Goal: Share content

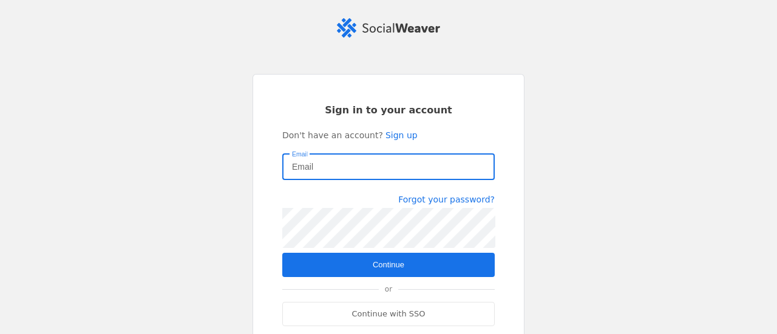
click at [378, 164] on input "Email" at bounding box center [388, 167] width 193 height 15
type input "[EMAIL_ADDRESS][PERSON_NAME][DOMAIN_NAME]"
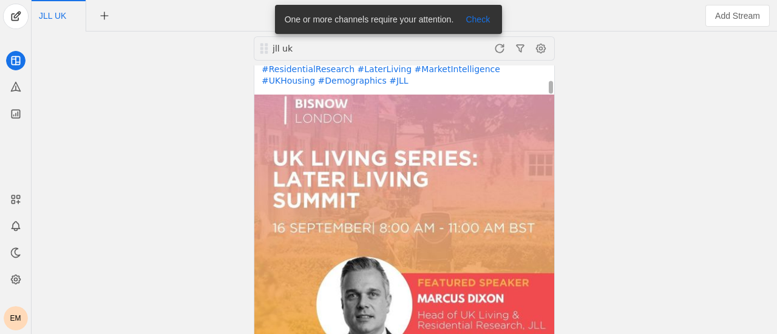
scroll to position [271, 0]
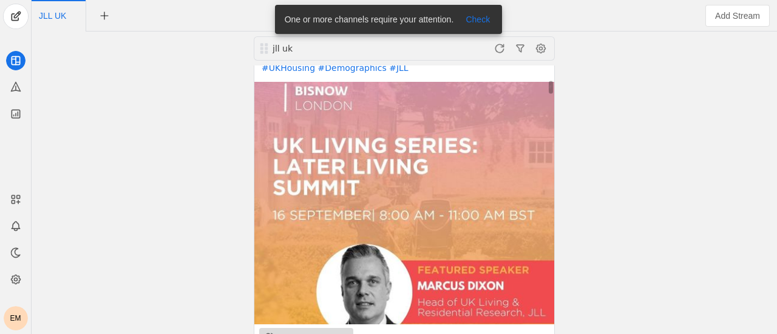
click at [306, 332] on div "Send to Employees" at bounding box center [314, 338] width 69 height 12
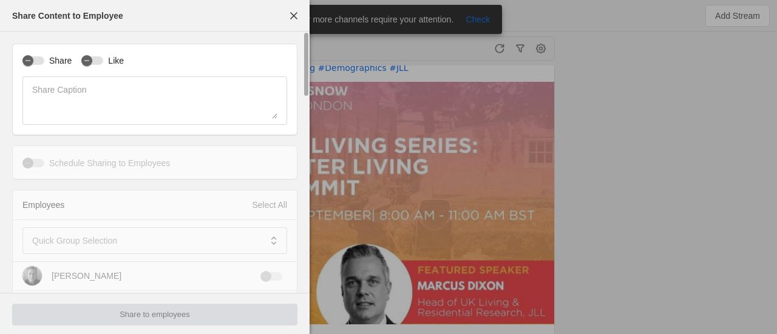
click at [51, 63] on label "Share" at bounding box center [57, 61] width 27 height 12
click at [44, 63] on button "Share" at bounding box center [33, 60] width 22 height 8
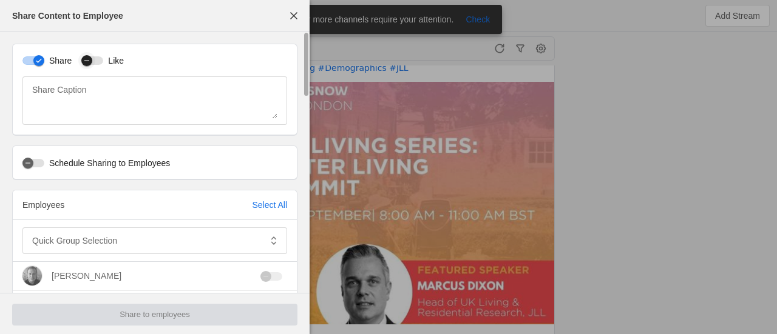
click at [81, 59] on div "button" at bounding box center [86, 60] width 11 height 11
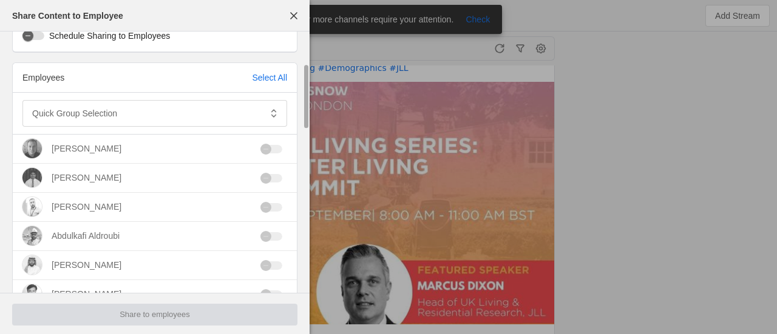
scroll to position [132, 0]
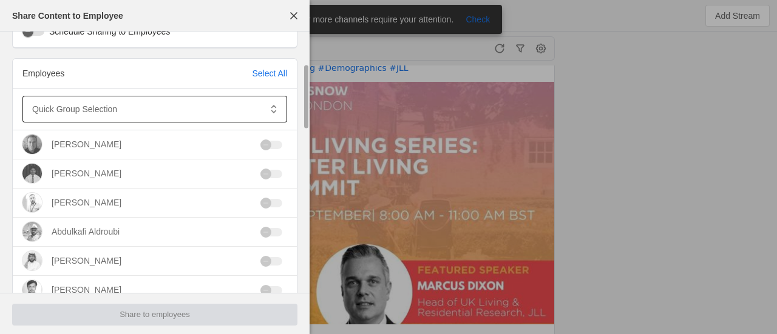
click at [130, 122] on div at bounding box center [146, 109] width 228 height 27
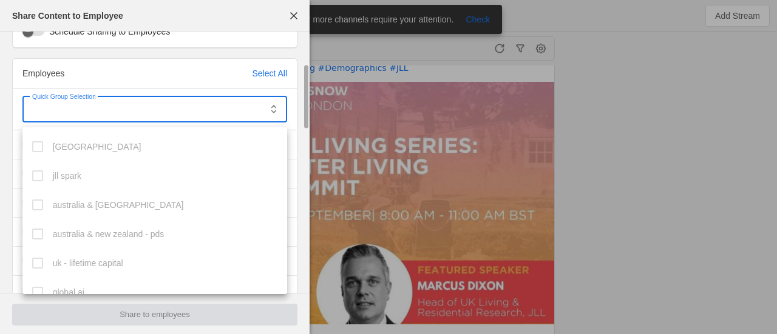
scroll to position [333, 0]
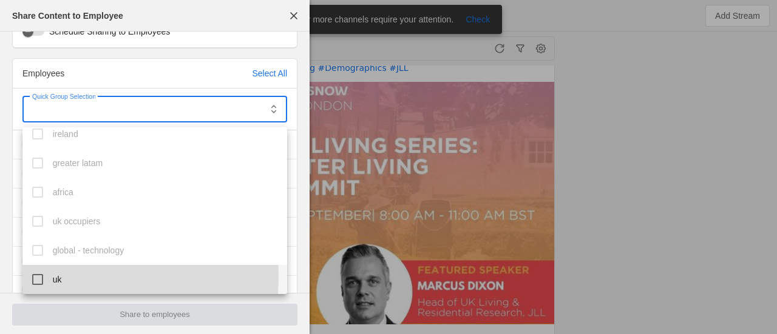
click at [38, 277] on mat-pseudo-checkbox at bounding box center [37, 279] width 11 height 11
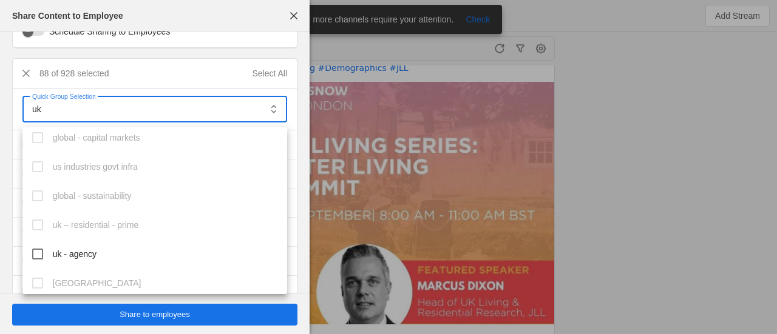
scroll to position [535, 0]
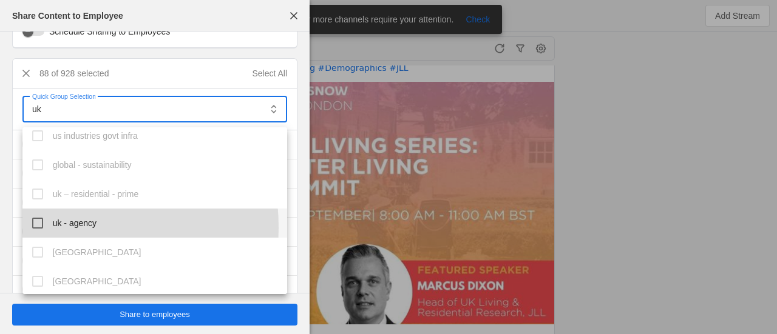
click at [44, 228] on mat-option "uk - agency" at bounding box center [154, 223] width 265 height 29
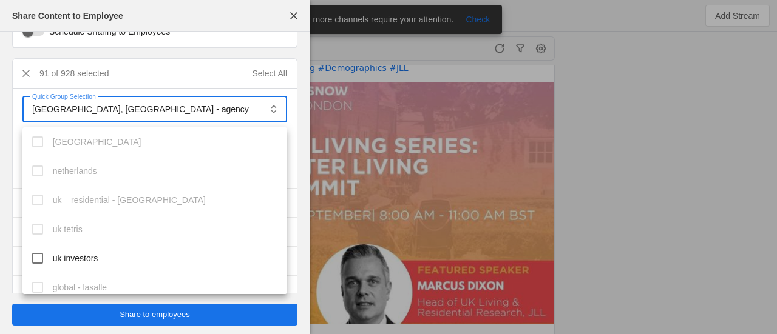
scroll to position [702, 0]
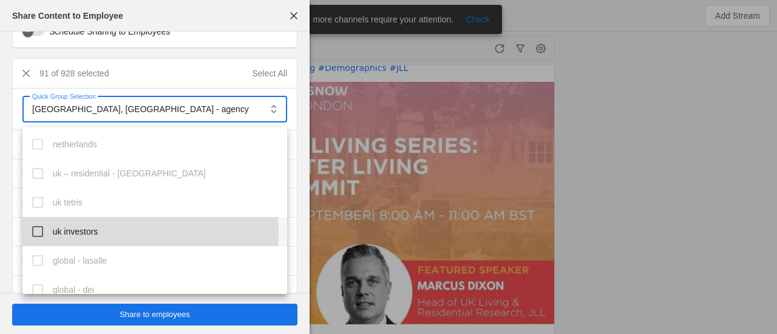
click at [38, 231] on mat-pseudo-checkbox at bounding box center [37, 231] width 11 height 11
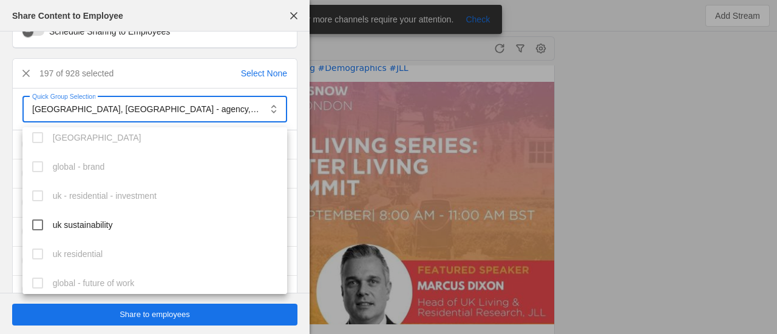
scroll to position [1041, 0]
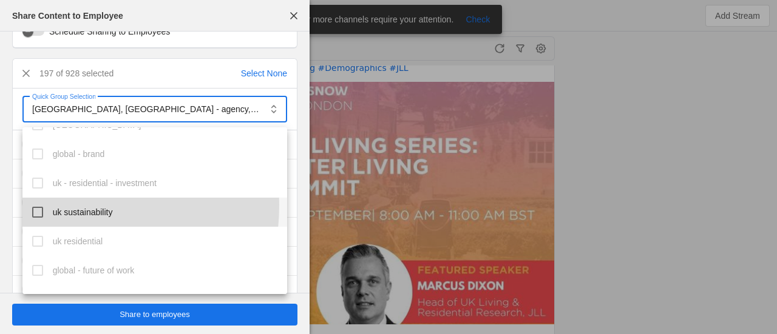
click at [40, 205] on mat-option "uk sustainability" at bounding box center [154, 212] width 265 height 29
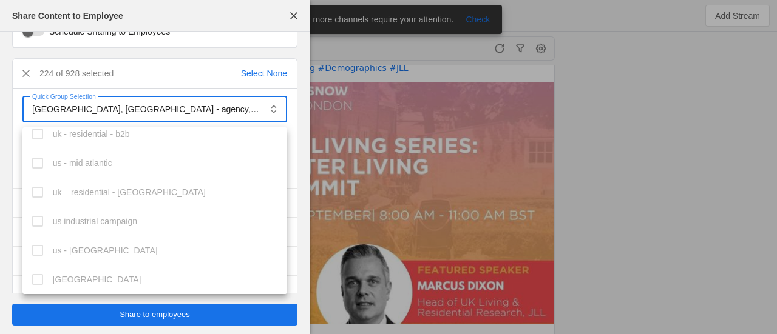
scroll to position [1474, 0]
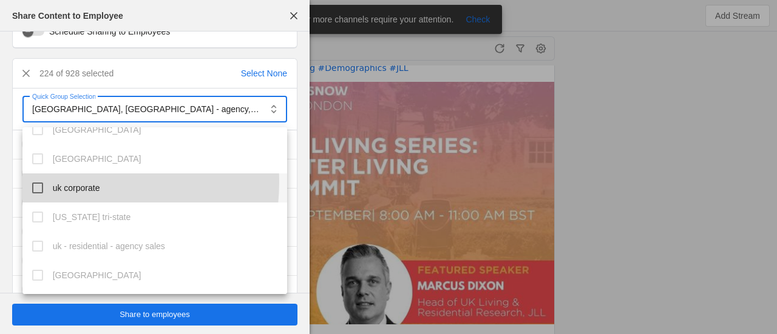
click at [39, 181] on mat-option "uk corporate" at bounding box center [154, 188] width 265 height 29
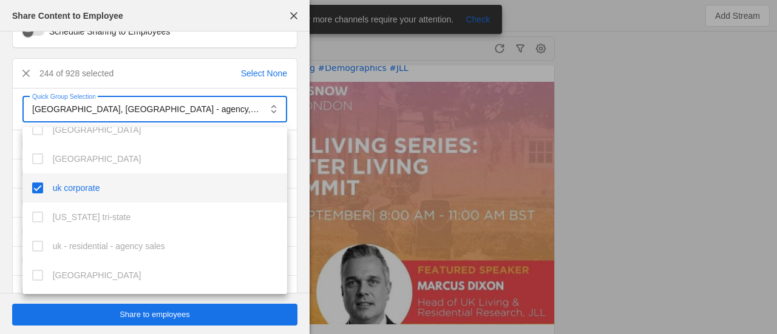
click at [174, 317] on div at bounding box center [388, 167] width 777 height 334
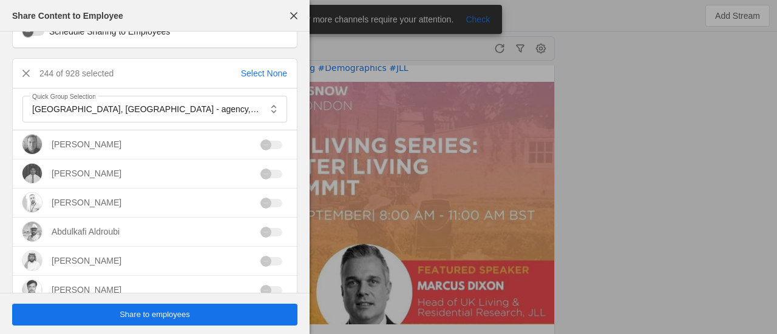
click at [164, 308] on span "undefined" at bounding box center [154, 315] width 285 height 22
